Goal: Task Accomplishment & Management: Manage account settings

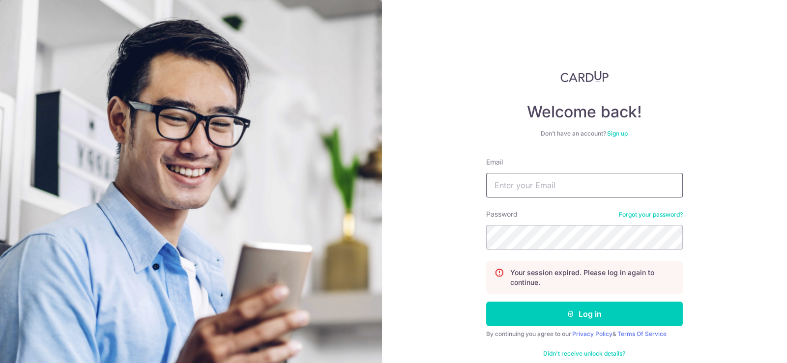
click at [563, 191] on input "Email" at bounding box center [584, 185] width 197 height 25
type input "a"
type input "[EMAIL_ADDRESS][DOMAIN_NAME]"
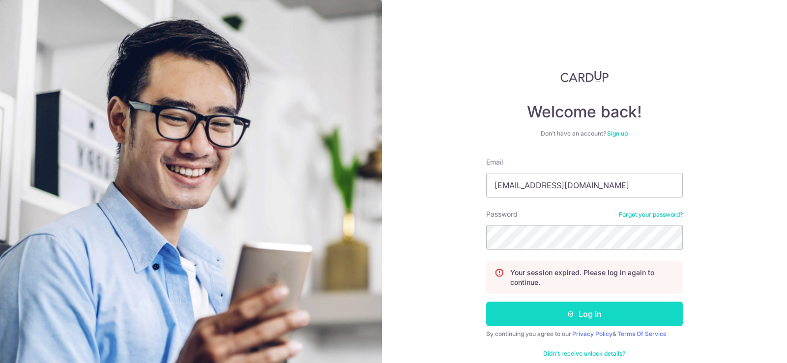
click at [582, 312] on button "Log in" at bounding box center [584, 314] width 197 height 25
